Goal: Transaction & Acquisition: Purchase product/service

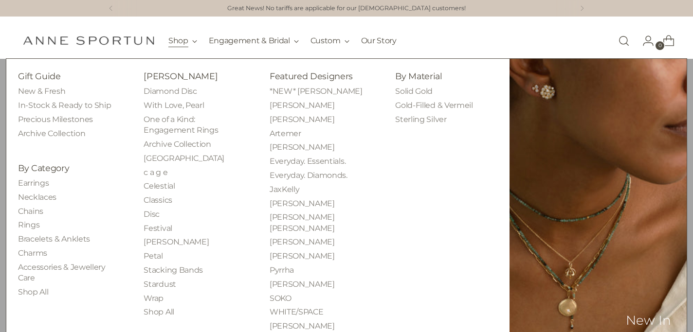
click at [194, 44] on button "Shop" at bounding box center [182, 40] width 29 height 21
click at [47, 93] on link "New & Fresh" at bounding box center [41, 91] width 47 height 9
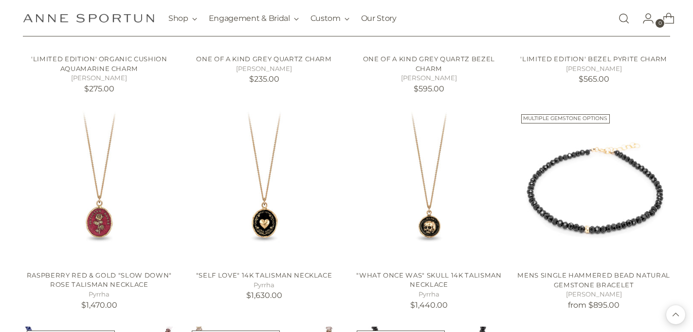
scroll to position [561, 0]
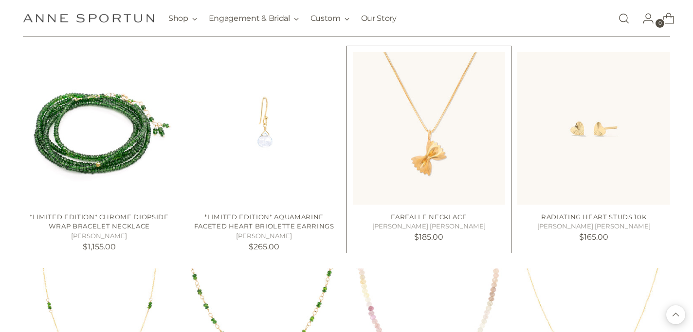
scroll to position [1048, 0]
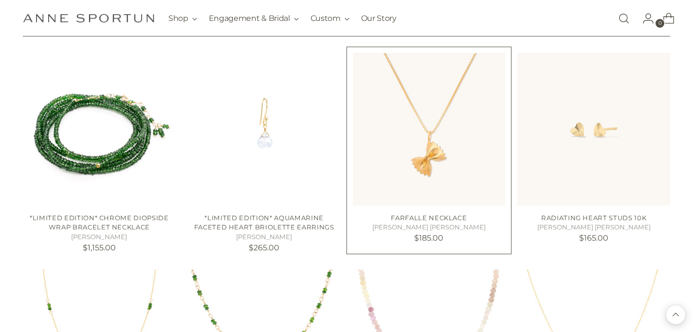
click at [0, 0] on img "Farfalle Necklace" at bounding box center [0, 0] width 0 height 0
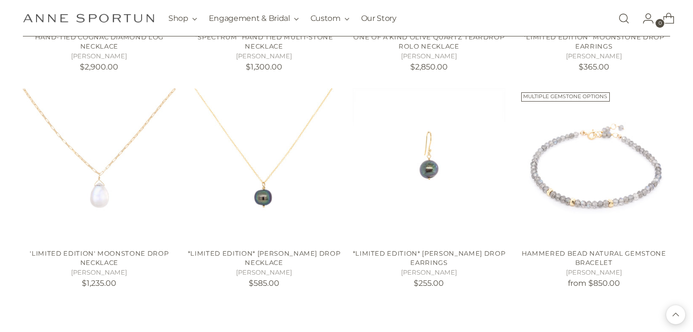
scroll to position [1663, 0]
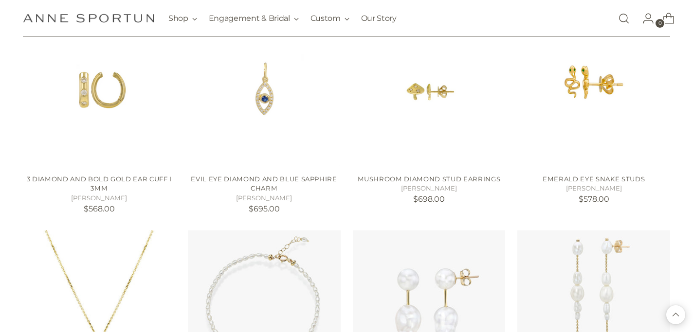
scroll to position [4965, 0]
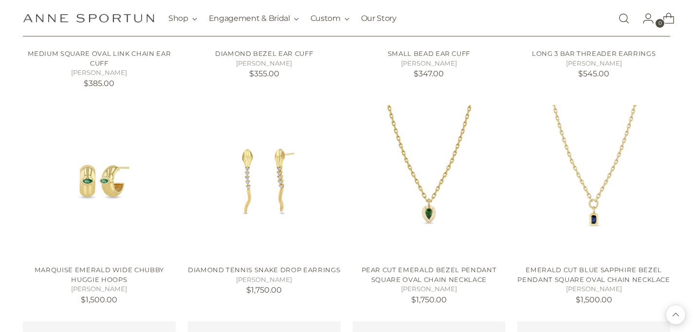
scroll to position [5515, 0]
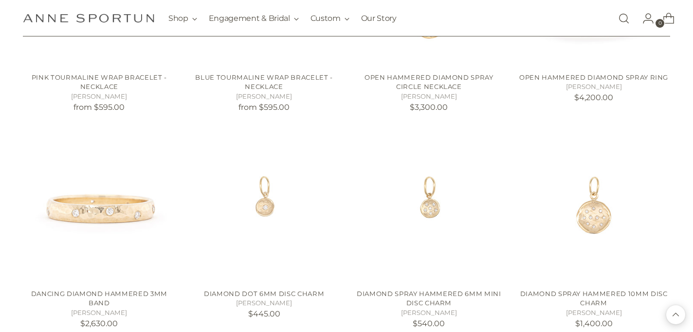
scroll to position [6799, 0]
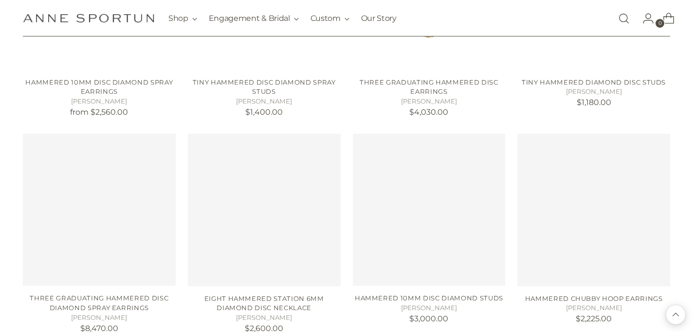
scroll to position [7440, 0]
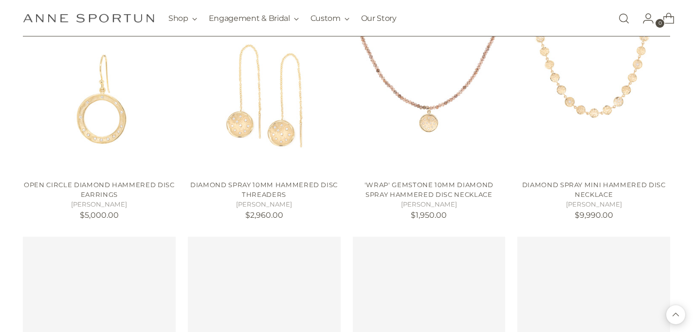
scroll to position [7849, 0]
